Goal: Transaction & Acquisition: Purchase product/service

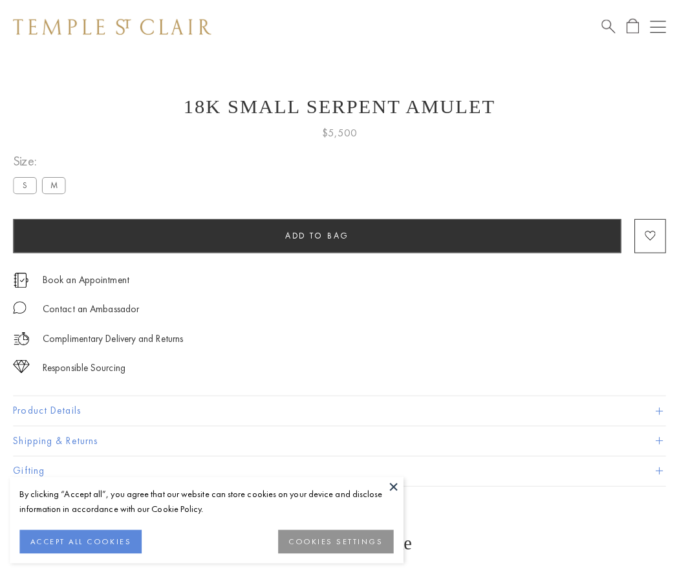
scroll to position [52, 0]
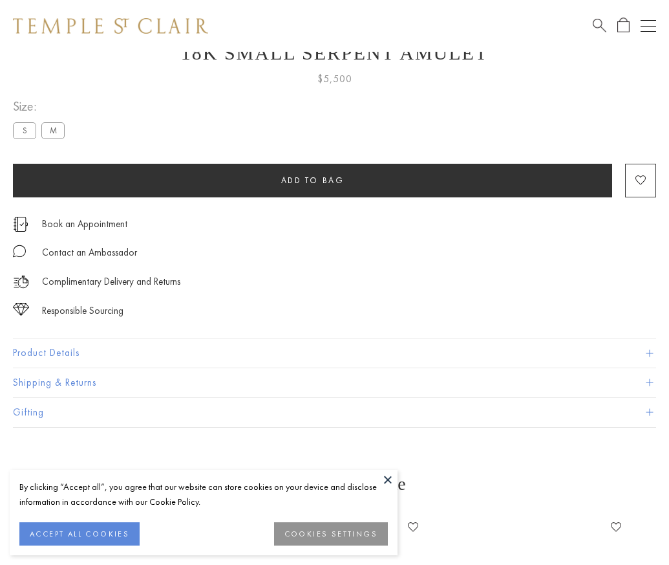
click at [312, 180] on span "Add to bag" at bounding box center [312, 180] width 63 height 11
